Goal: Transaction & Acquisition: Purchase product/service

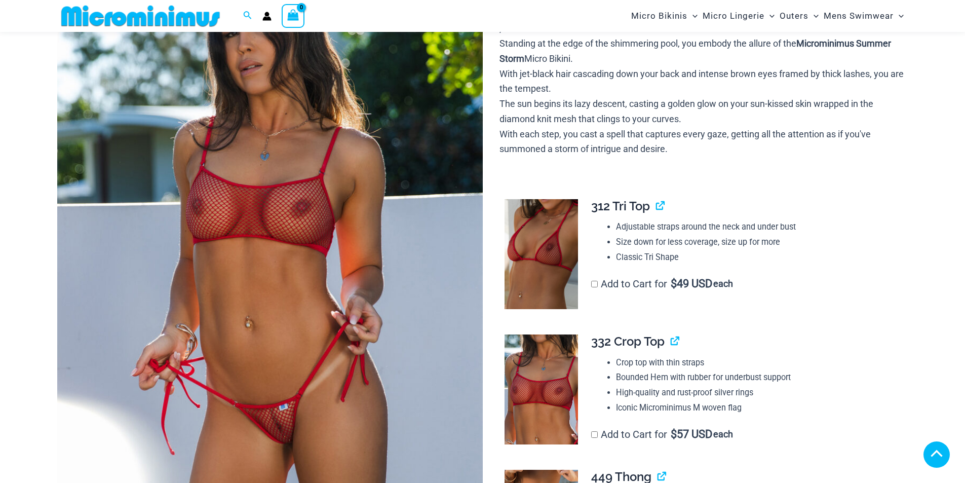
scroll to position [456, 0]
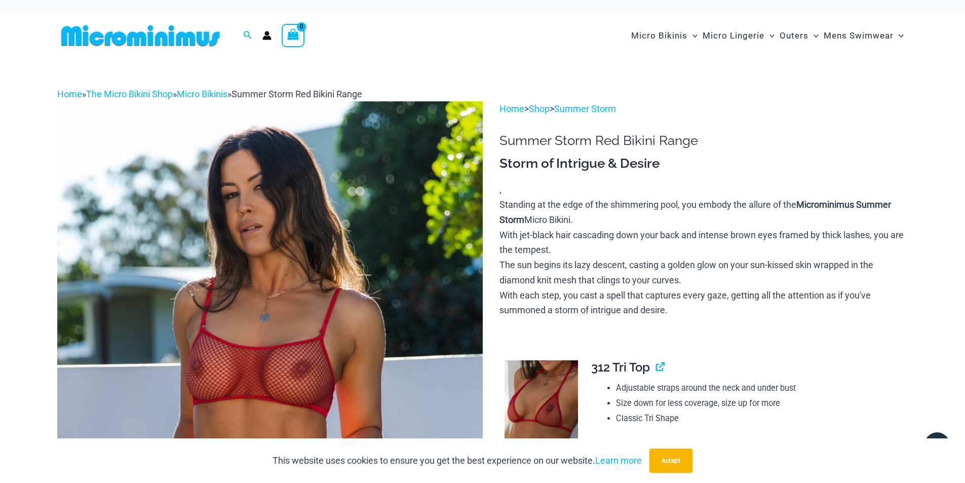
click at [155, 43] on img at bounding box center [140, 35] width 167 height 23
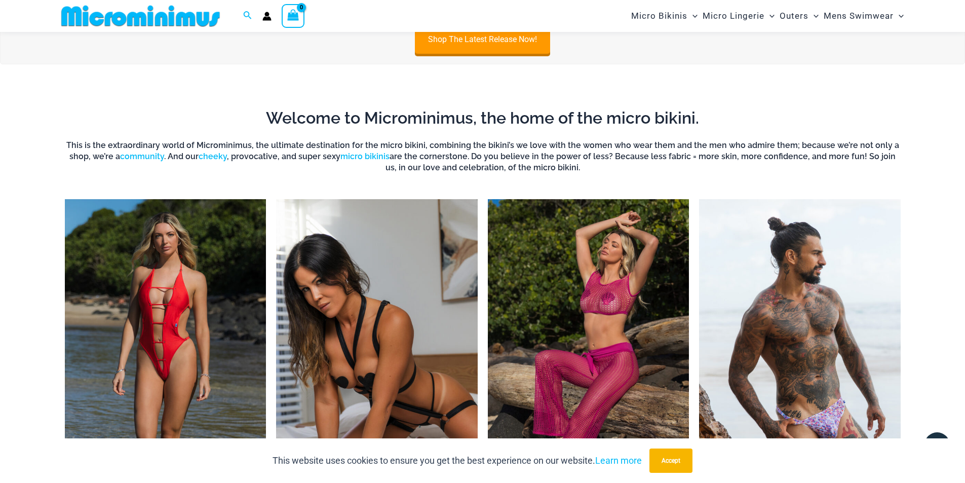
scroll to position [853, 0]
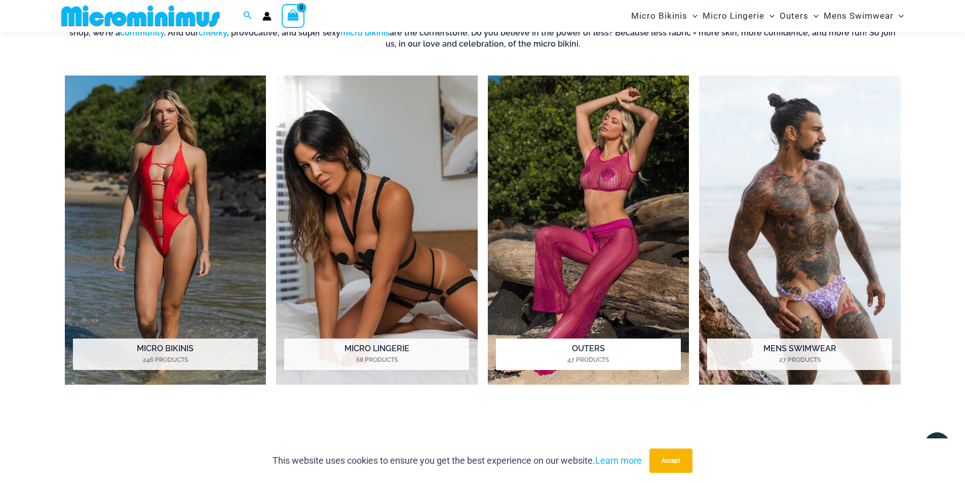
click at [573, 202] on img "Visit product category Outers" at bounding box center [589, 229] width 202 height 309
